Goal: Find specific page/section: Find specific page/section

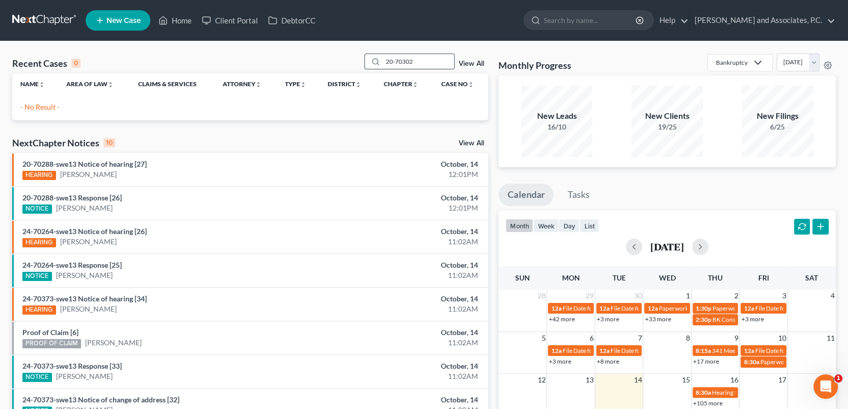
drag, startPoint x: 424, startPoint y: 61, endPoint x: 370, endPoint y: 61, distance: 54.0
click at [370, 61] on div "20-70302" at bounding box center [409, 61] width 91 height 16
type input "[PERSON_NAME]"
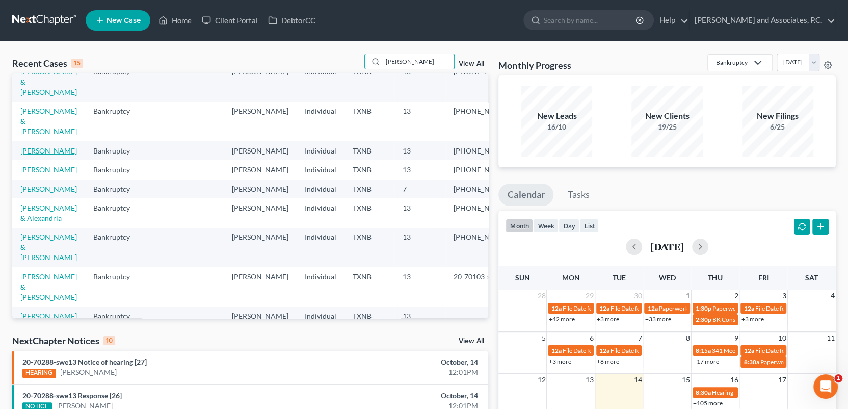
scroll to position [102, 0]
click at [38, 226] on td "[PERSON_NAME] & Alexandria" at bounding box center [48, 211] width 73 height 29
click at [38, 221] on link "[PERSON_NAME] & Alexandria" at bounding box center [48, 211] width 57 height 19
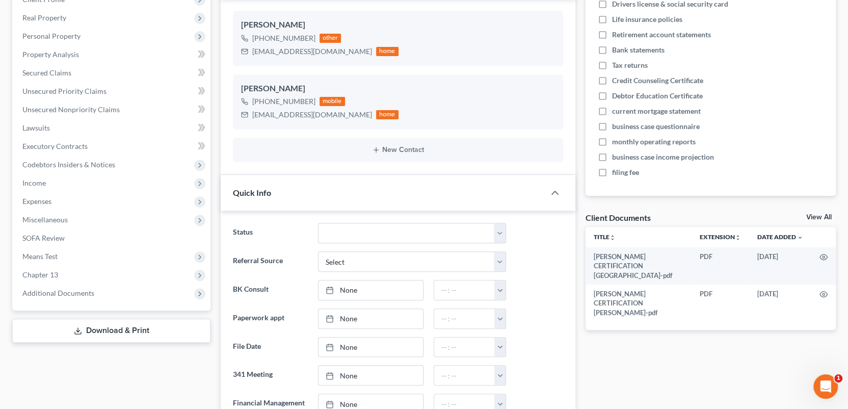
scroll to position [153, 0]
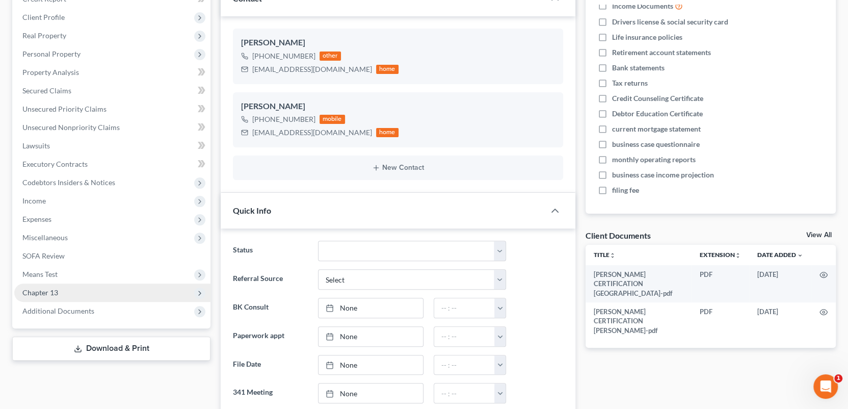
click at [49, 294] on span "Chapter 13" at bounding box center [40, 292] width 36 height 9
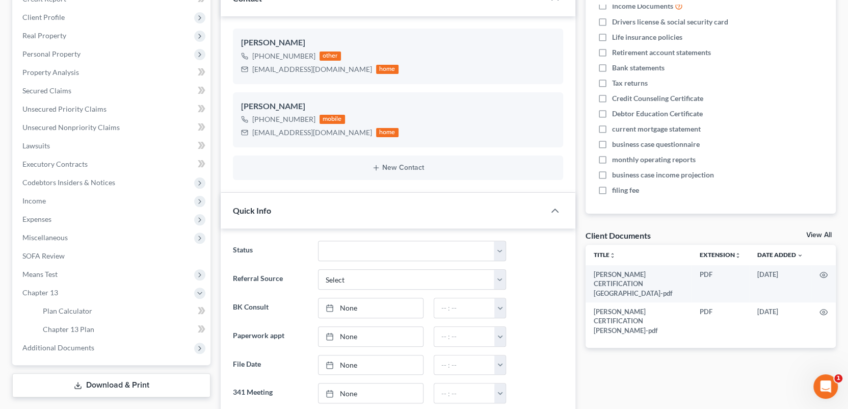
click at [135, 265] on li "Means Test Exemption from Presumption Means Test Qualifier Means Test Questions…" at bounding box center [112, 274] width 196 height 18
drag, startPoint x: 65, startPoint y: 346, endPoint x: 158, endPoint y: 327, distance: 94.8
click at [65, 346] on span "Additional Documents" at bounding box center [58, 347] width 72 height 9
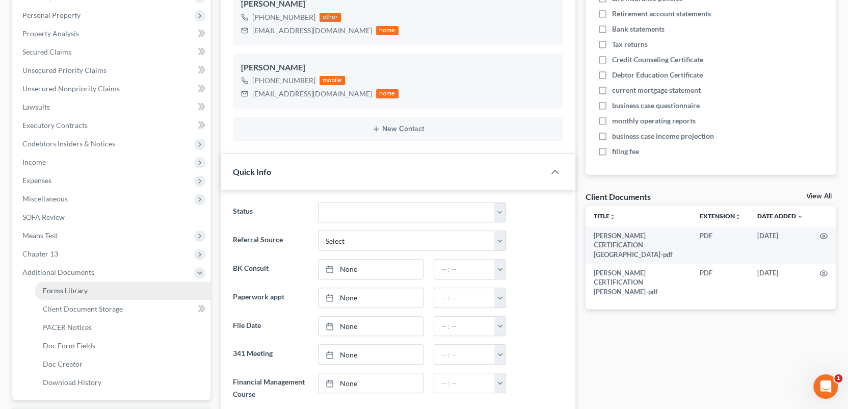
scroll to position [204, 0]
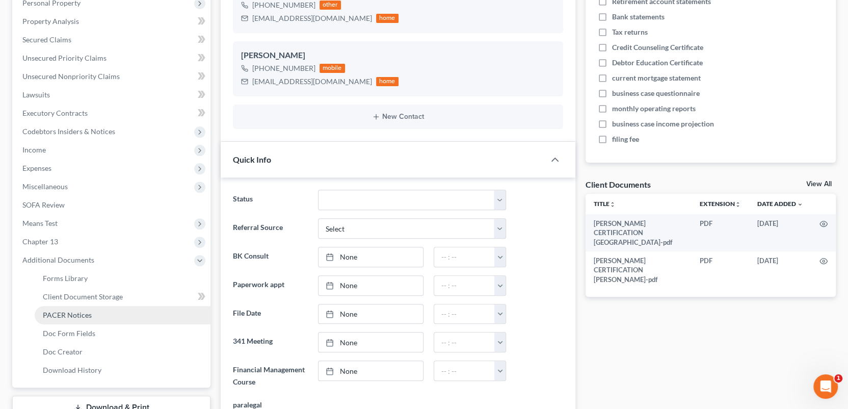
click at [77, 314] on span "PACER Notices" at bounding box center [67, 314] width 49 height 9
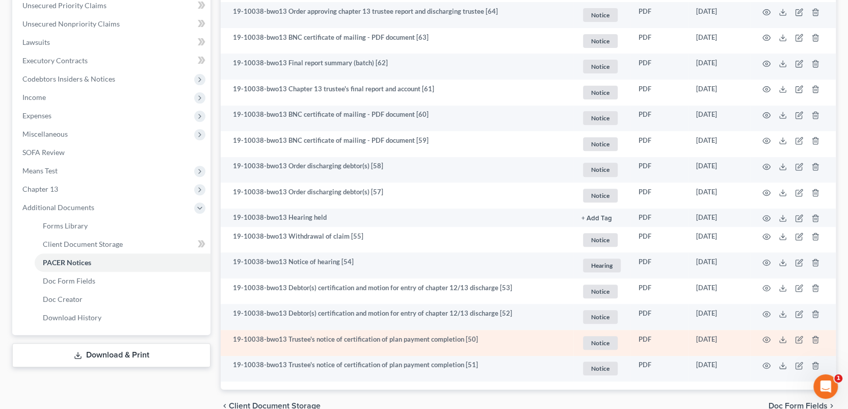
scroll to position [307, 0]
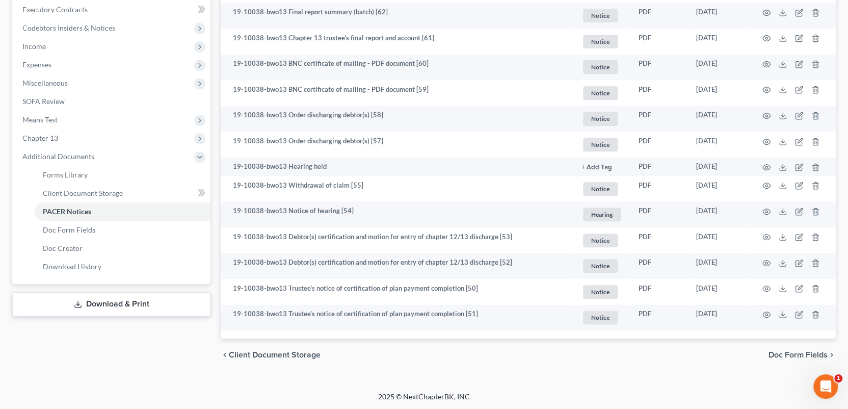
click at [776, 355] on span "Doc Form Fields" at bounding box center [797, 355] width 59 height 8
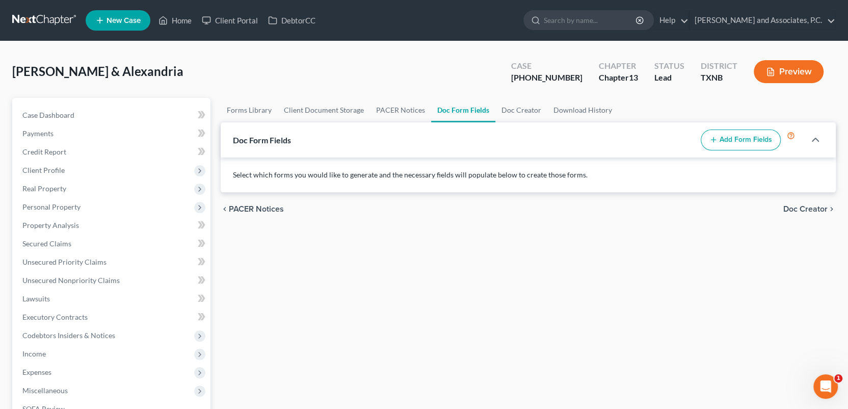
click at [247, 212] on span "PACER Notices" at bounding box center [256, 209] width 55 height 8
